Goal: Navigation & Orientation: Find specific page/section

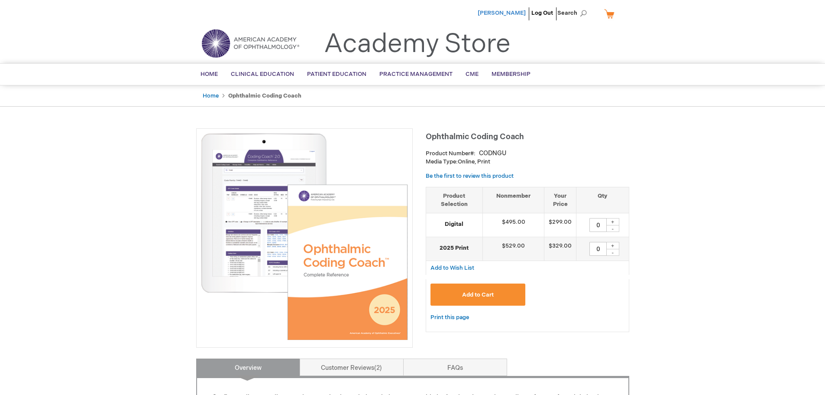
click at [516, 13] on span "[PERSON_NAME]" at bounding box center [502, 13] width 48 height 7
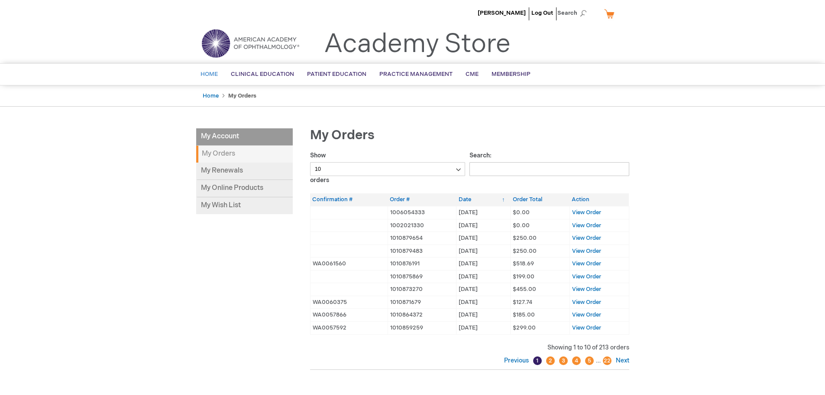
click at [208, 77] on span "Home" at bounding box center [209, 74] width 17 height 7
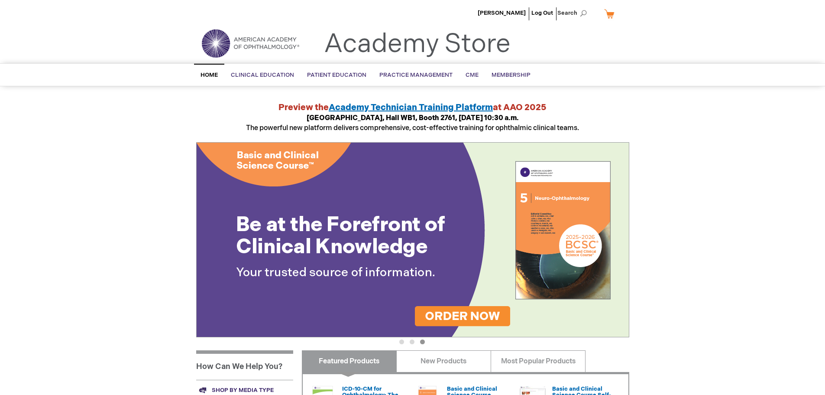
click at [208, 48] on img at bounding box center [250, 43] width 104 height 31
